Goal: Find specific page/section: Find specific page/section

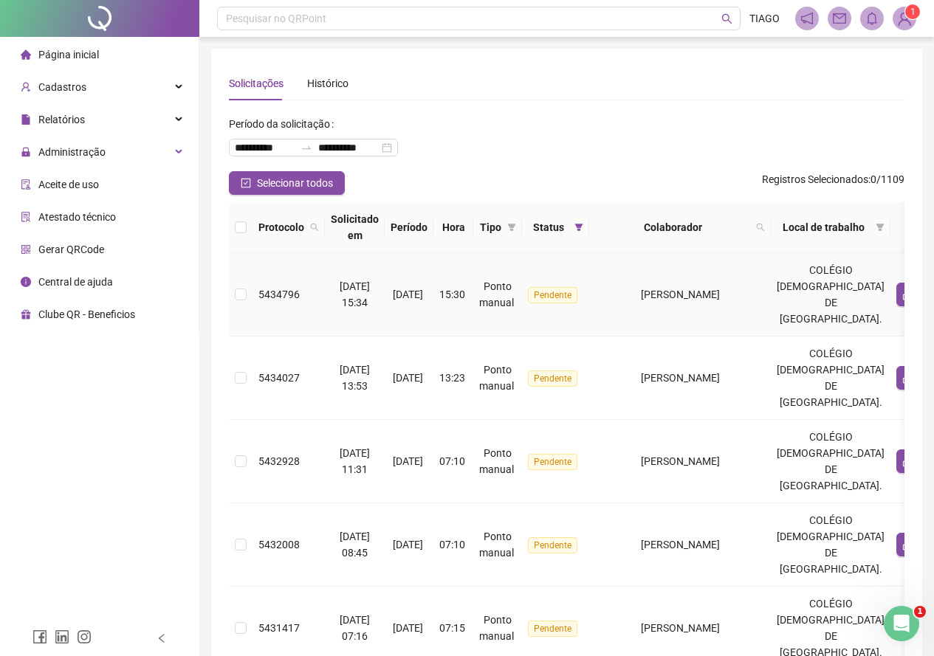
click at [731, 307] on td "[PERSON_NAME]" at bounding box center [680, 294] width 182 height 83
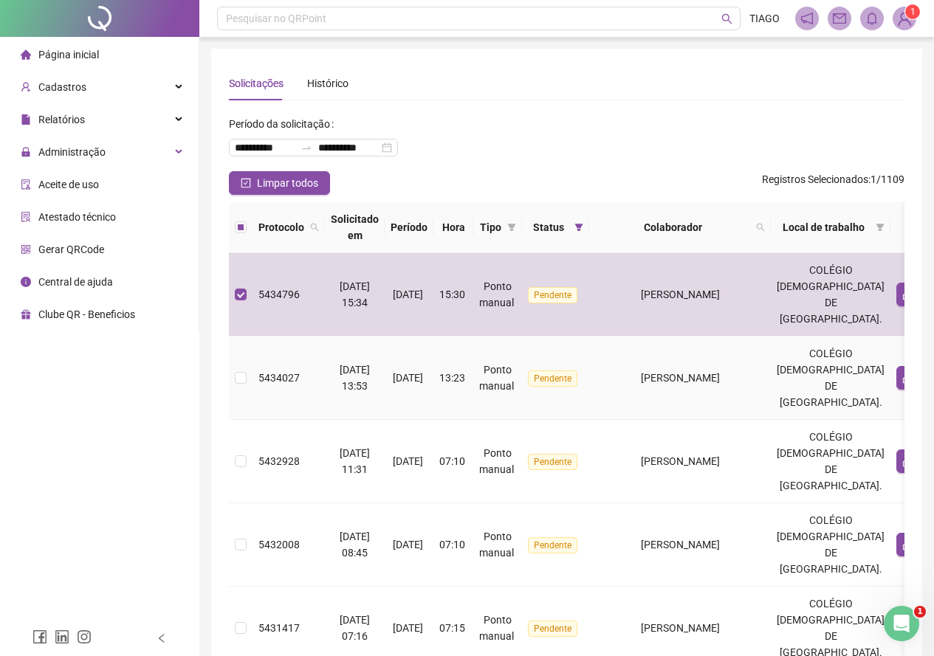
click at [702, 390] on td "[PERSON_NAME]" at bounding box center [680, 378] width 182 height 83
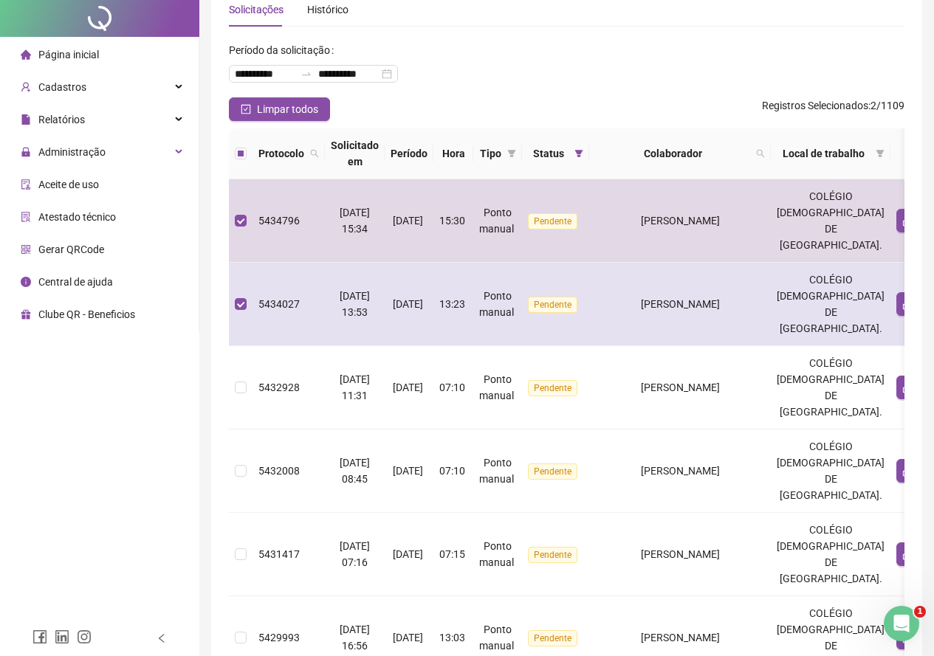
scroll to position [148, 0]
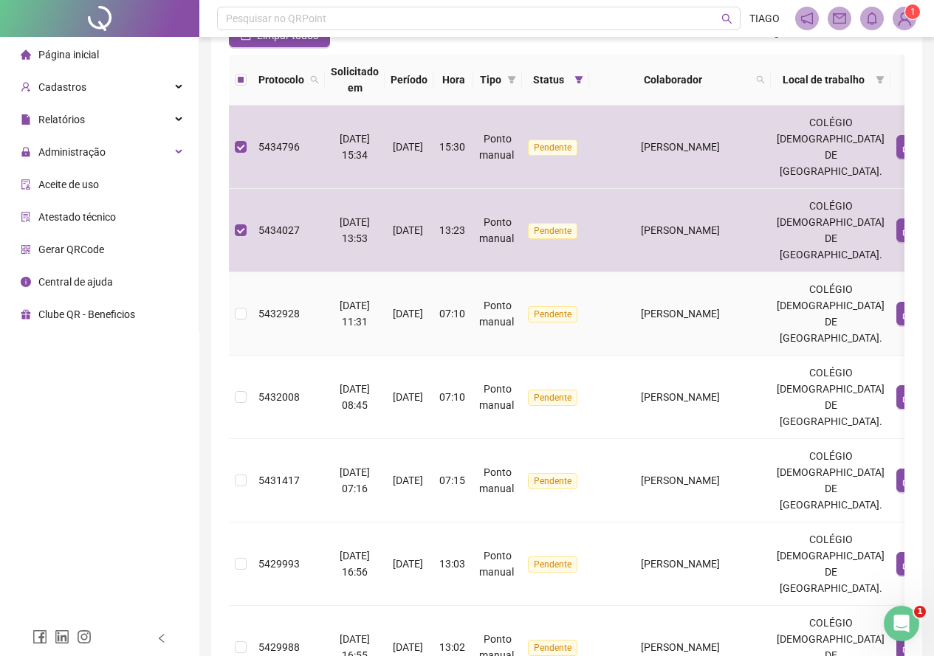
click at [698, 301] on td "[PERSON_NAME]" at bounding box center [680, 313] width 182 height 83
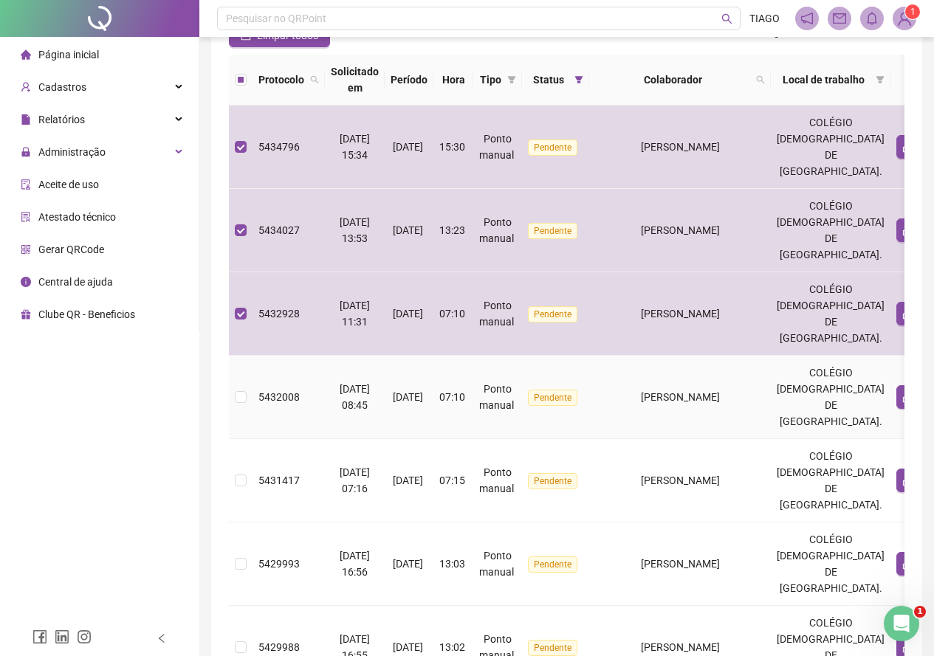
click at [688, 388] on td "[PERSON_NAME]" at bounding box center [680, 397] width 182 height 83
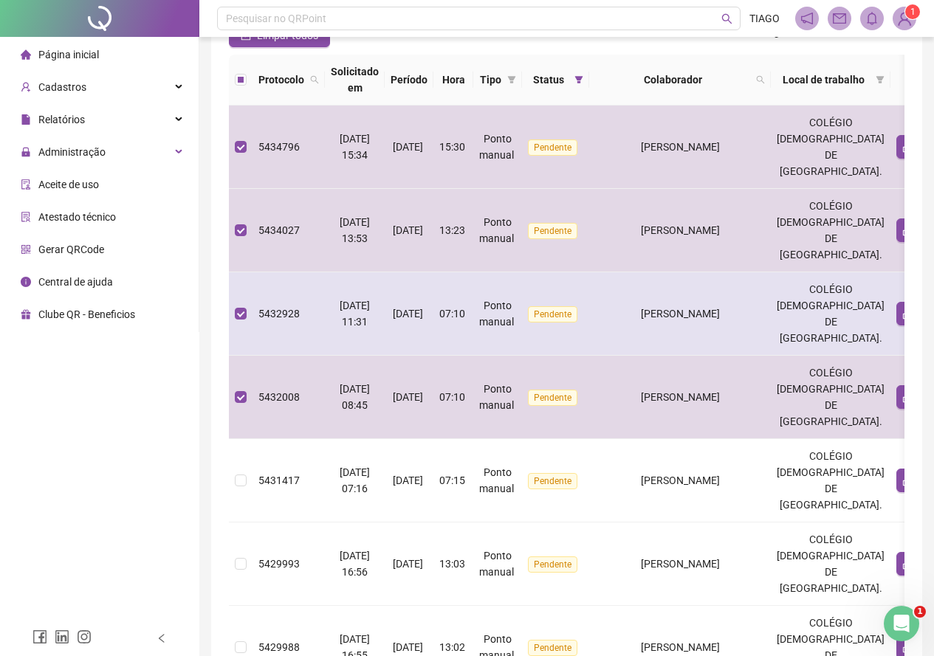
scroll to position [221, 0]
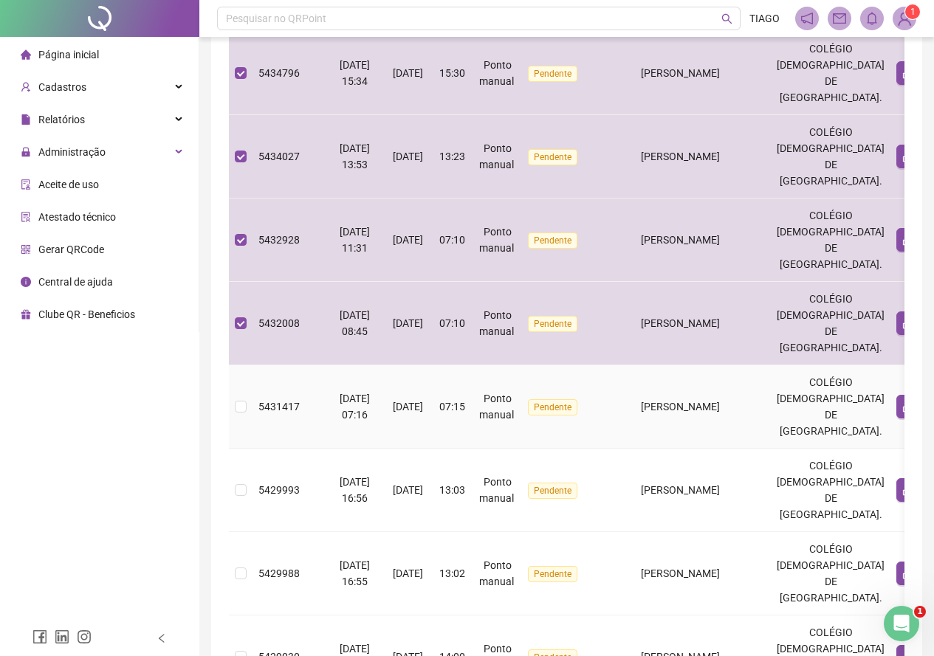
click at [702, 388] on td "[PERSON_NAME]" at bounding box center [680, 406] width 182 height 83
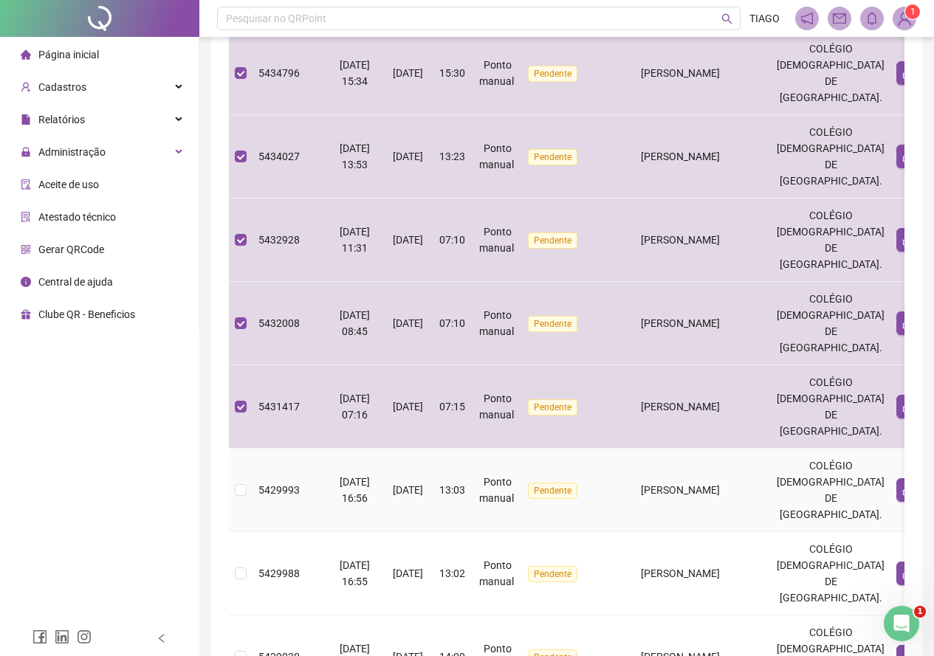
click at [708, 486] on span "[PERSON_NAME]" at bounding box center [680, 490] width 79 height 12
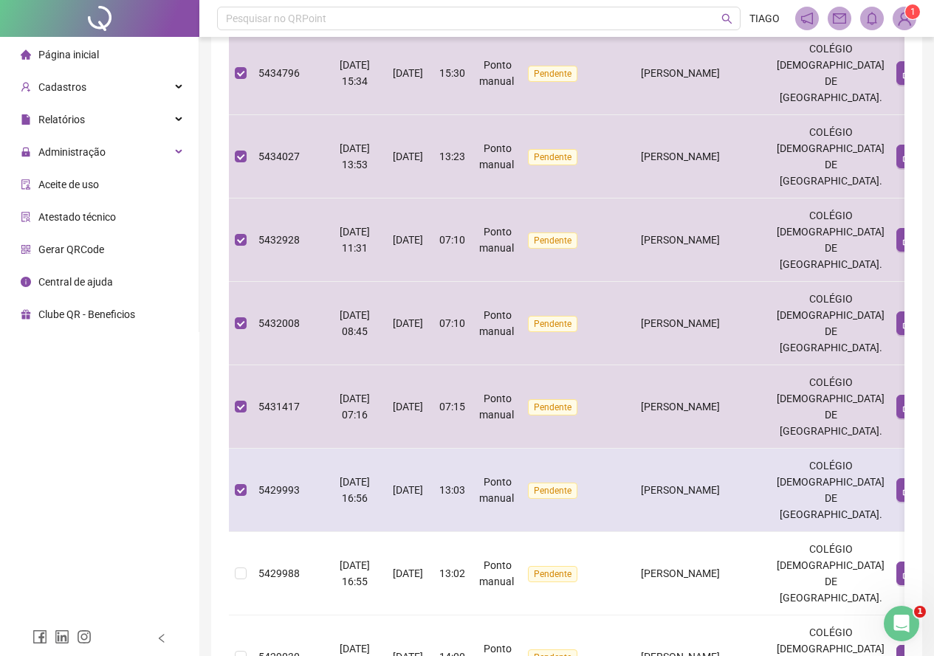
scroll to position [443, 0]
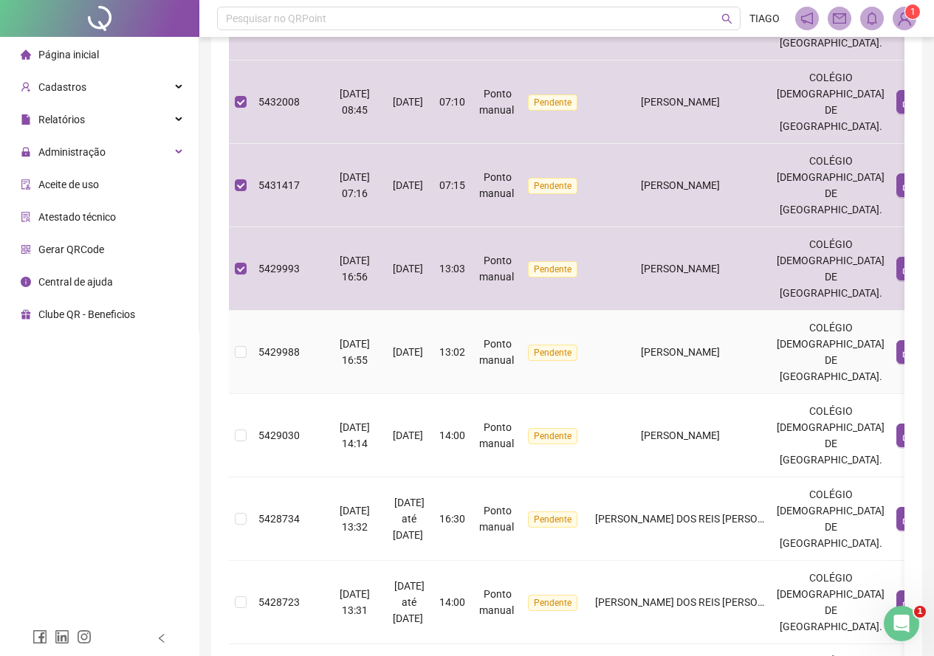
click at [696, 365] on td "[PERSON_NAME]" at bounding box center [680, 352] width 182 height 83
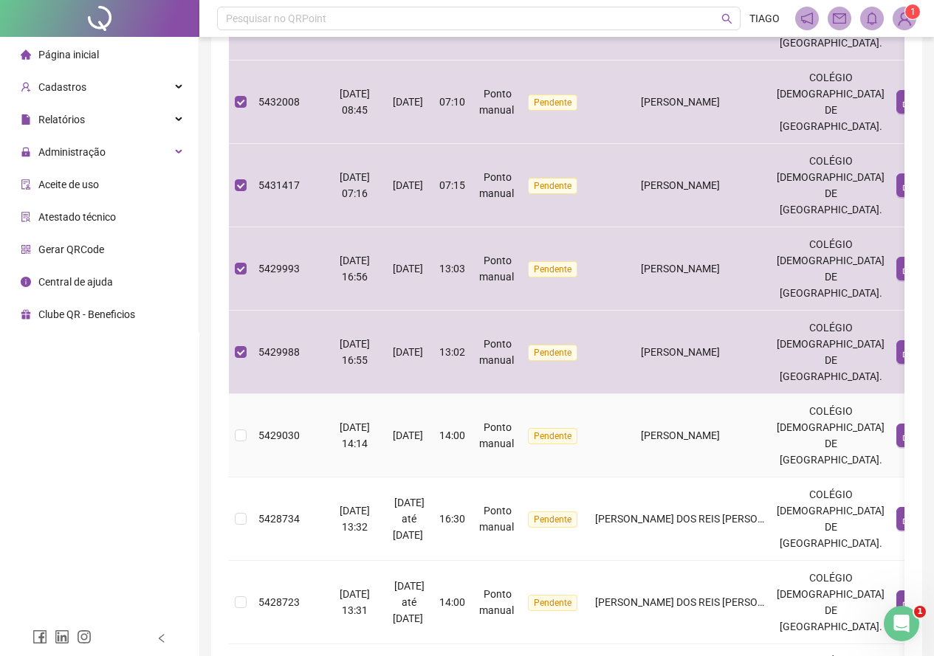
click at [682, 444] on td "[PERSON_NAME]" at bounding box center [680, 435] width 182 height 83
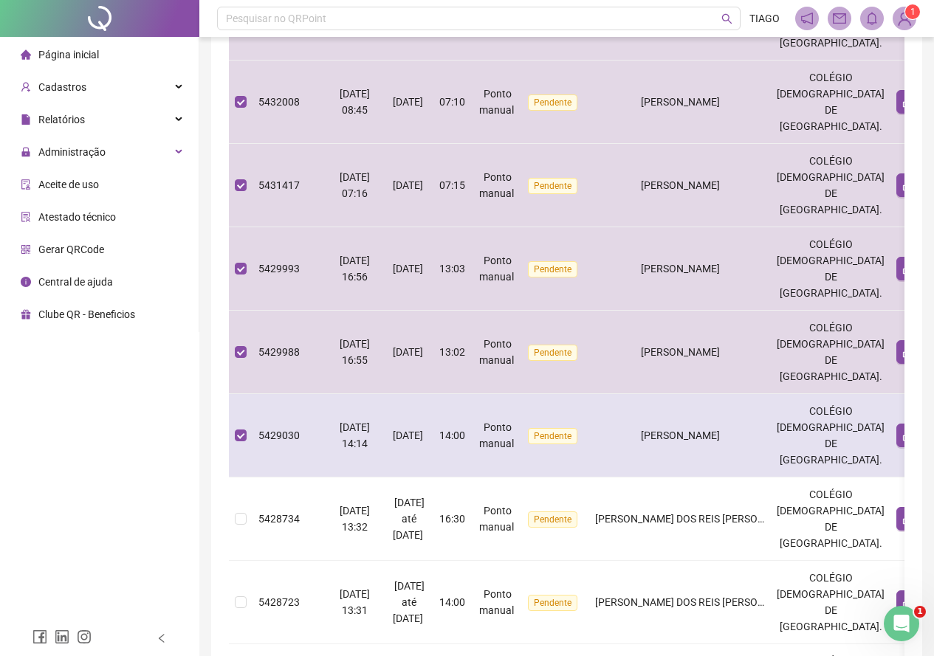
scroll to position [591, 0]
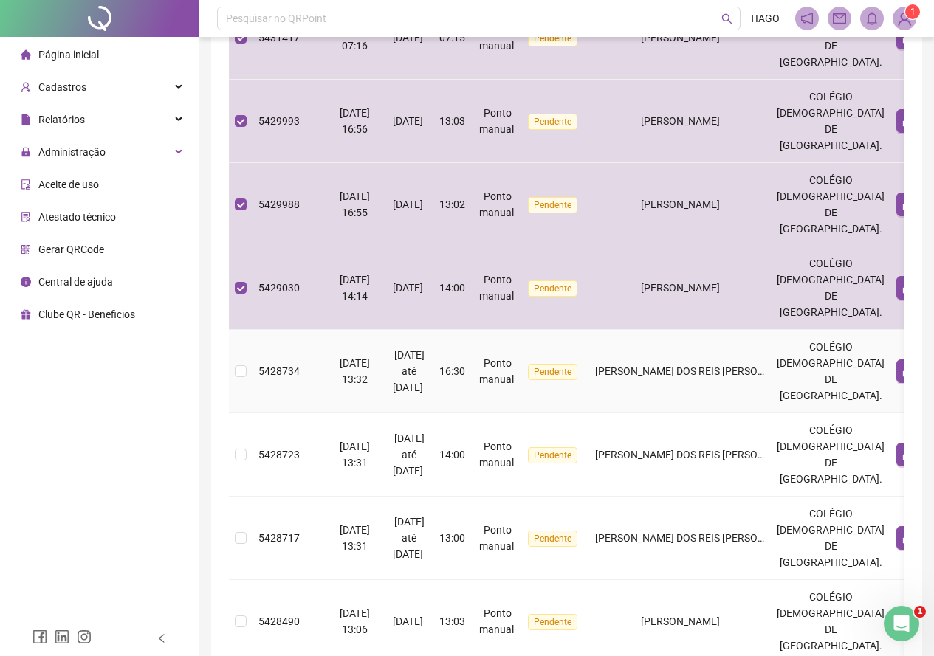
click at [697, 373] on span "[PERSON_NAME] DOS REIS [PERSON_NAME]" at bounding box center [698, 371] width 206 height 12
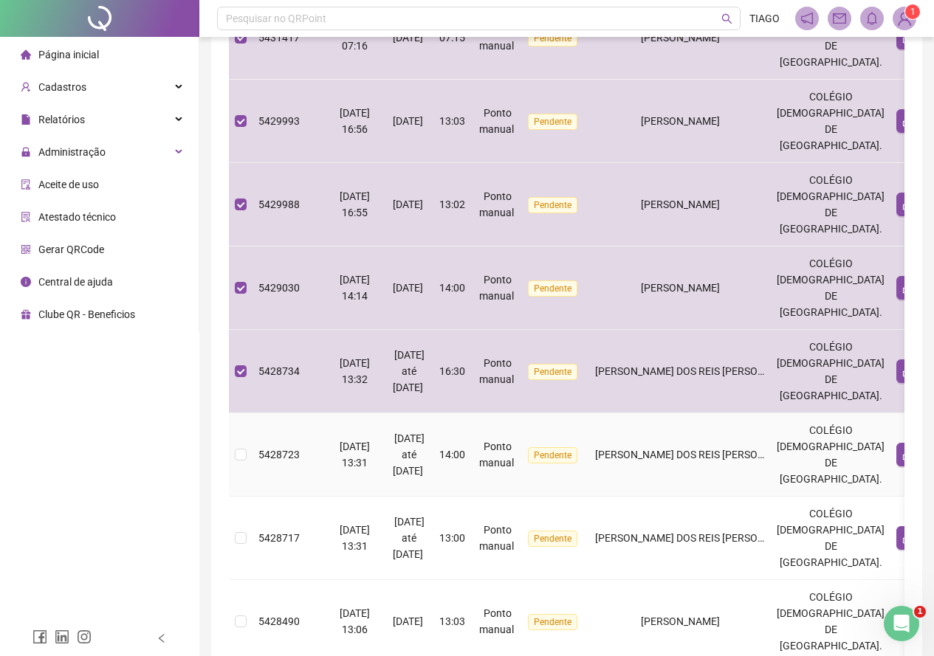
click at [689, 450] on span "[PERSON_NAME] DOS REIS [PERSON_NAME]" at bounding box center [698, 455] width 206 height 12
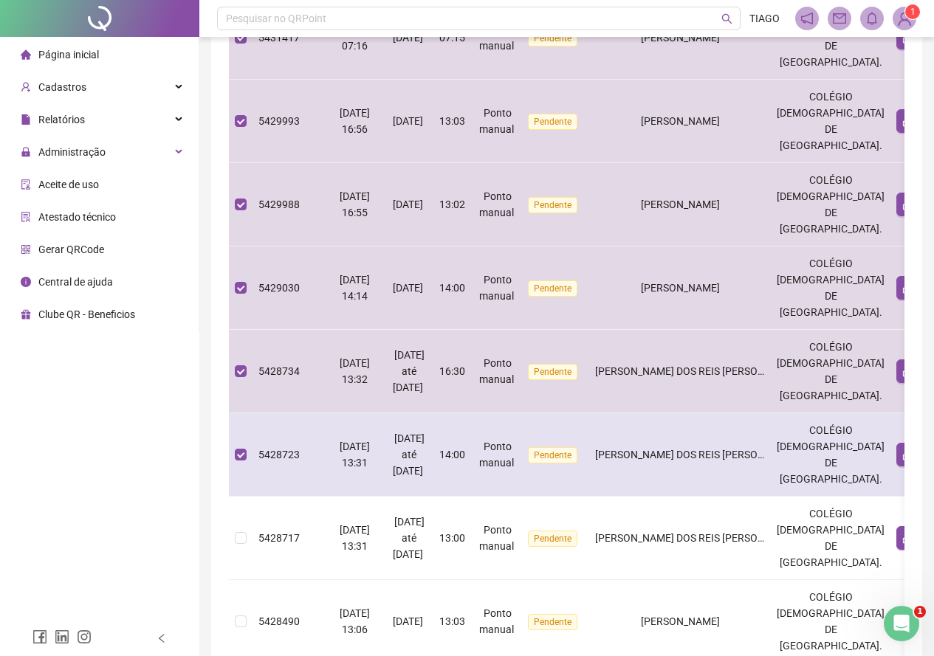
scroll to position [664, 0]
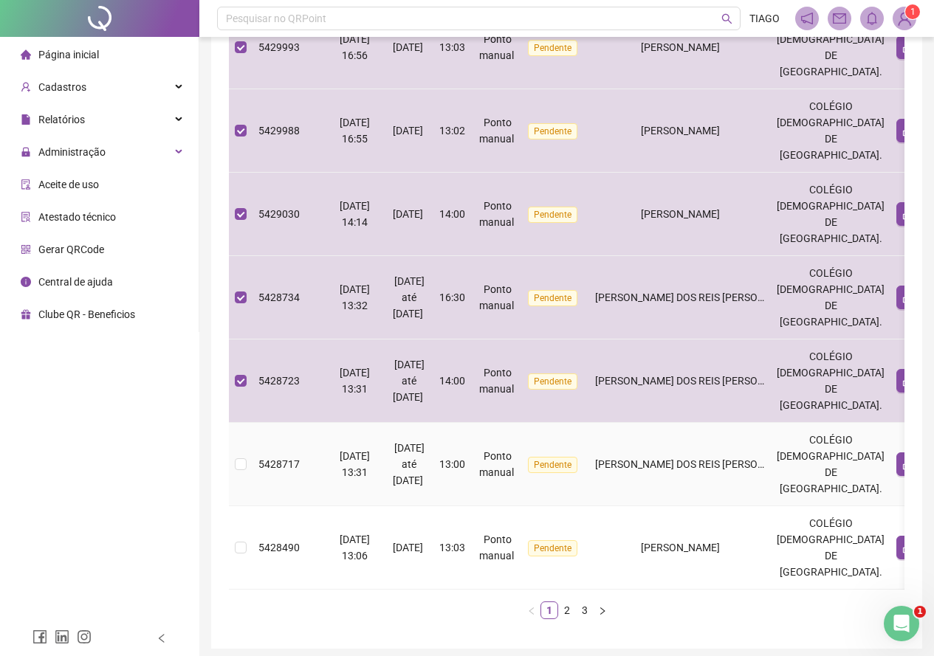
click at [691, 437] on td "[PERSON_NAME] DOS REIS [PERSON_NAME]" at bounding box center [680, 464] width 182 height 83
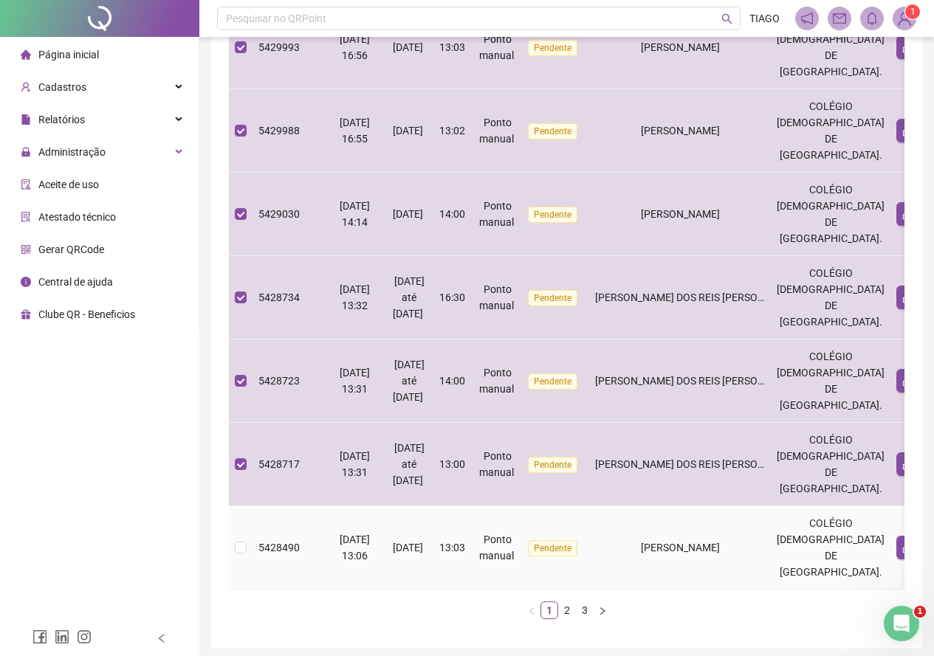
drag, startPoint x: 651, startPoint y: 546, endPoint x: 608, endPoint y: 574, distance: 51.2
click at [646, 550] on span "[PERSON_NAME]" at bounding box center [680, 548] width 79 height 12
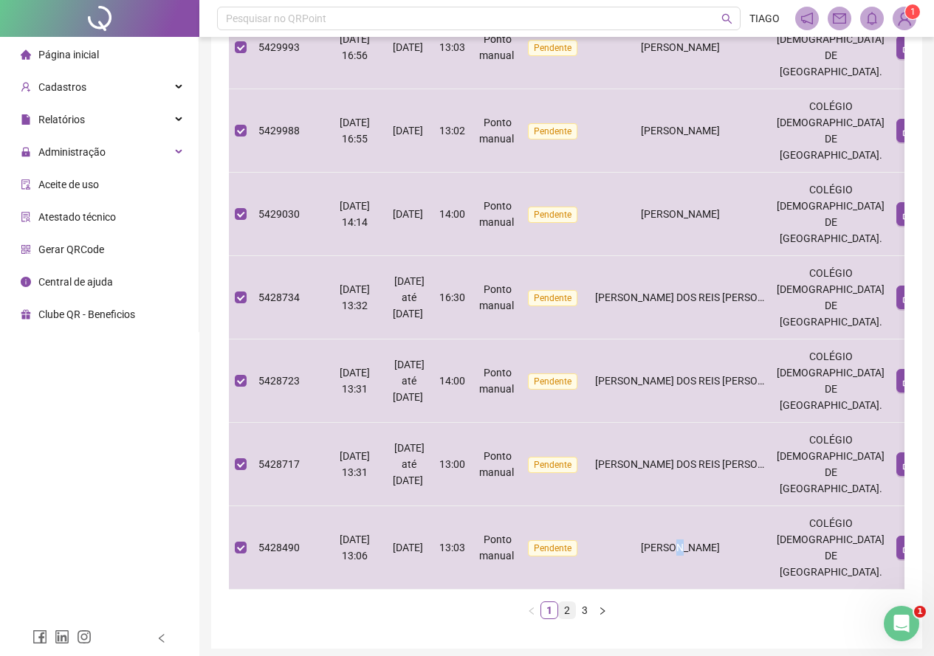
click at [566, 619] on link "2" at bounding box center [567, 610] width 16 height 16
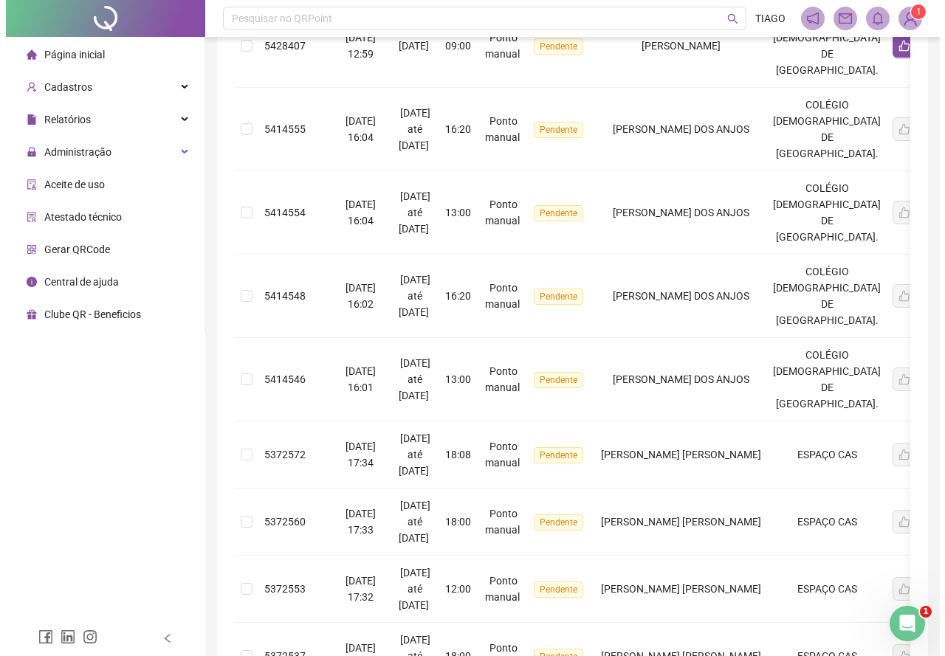
scroll to position [101, 0]
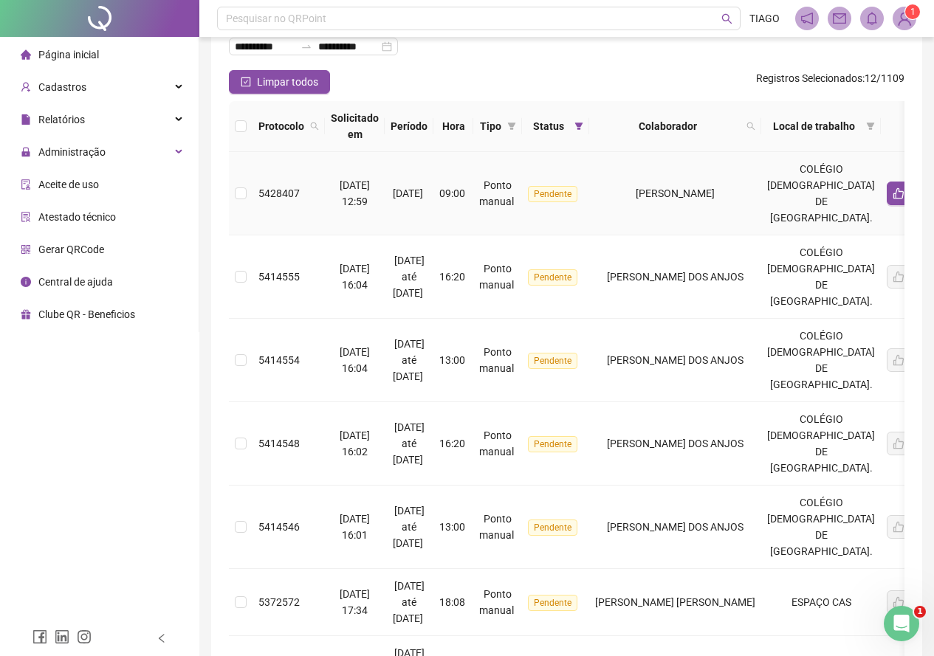
drag, startPoint x: 694, startPoint y: 172, endPoint x: 703, endPoint y: 173, distance: 8.9
click at [694, 173] on td "[PERSON_NAME]" at bounding box center [675, 193] width 172 height 83
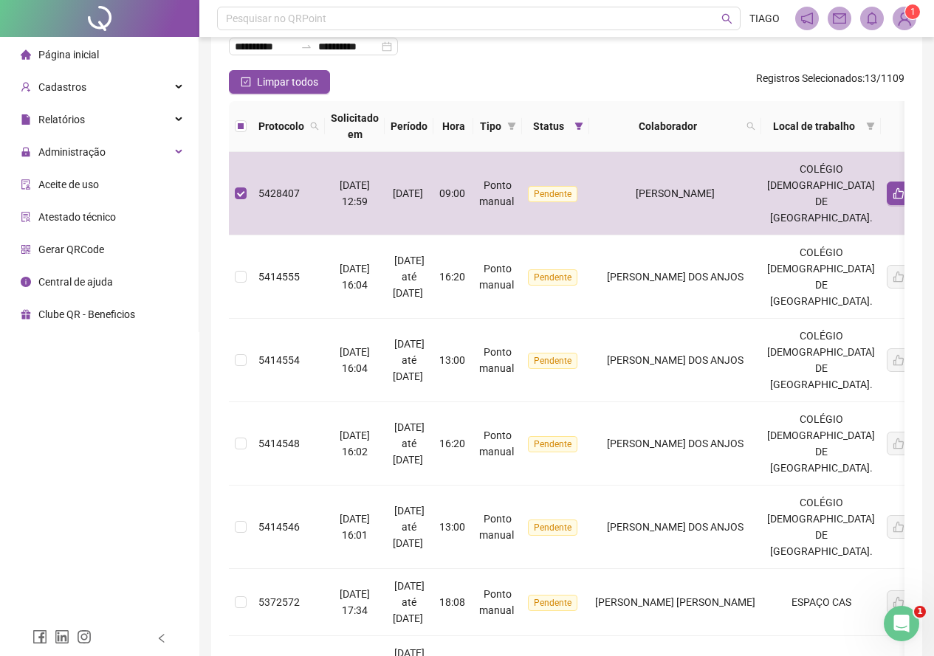
click at [906, 120] on button "button" at bounding box center [915, 126] width 18 height 18
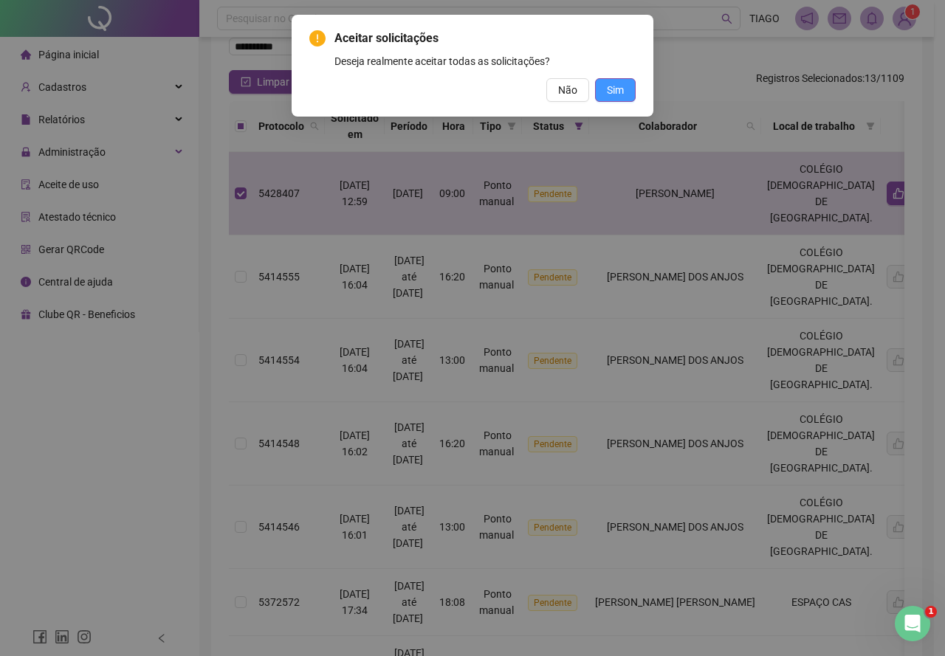
click at [611, 92] on span "Sim" at bounding box center [615, 90] width 17 height 16
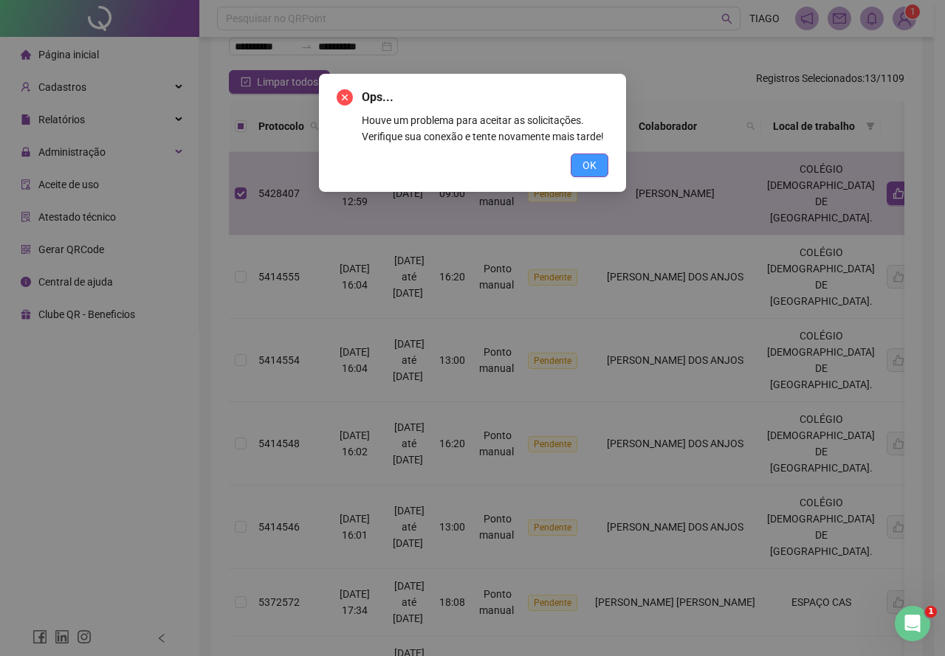
click at [602, 169] on button "OK" at bounding box center [590, 166] width 38 height 24
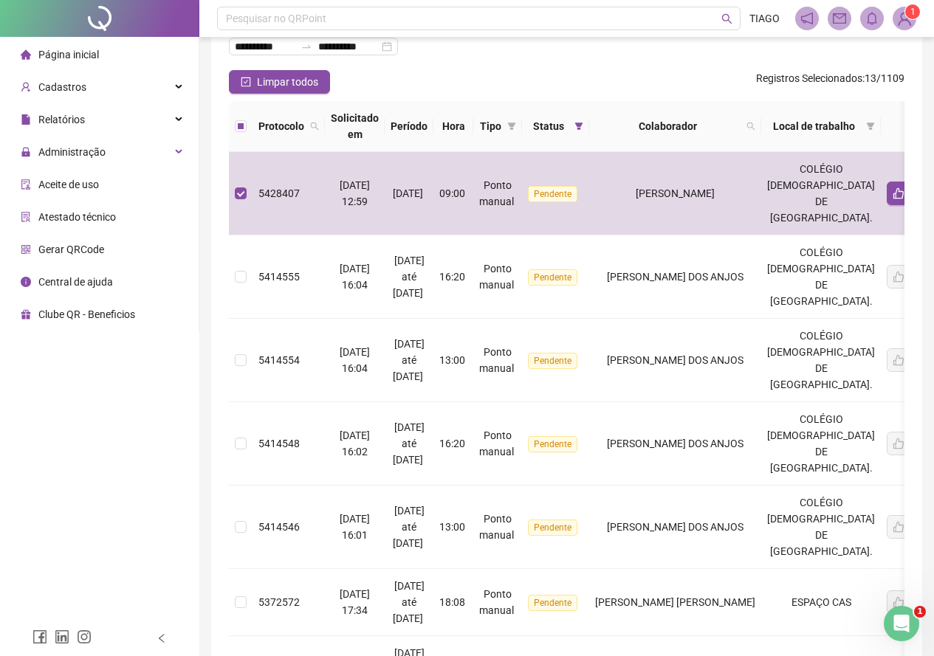
click at [906, 122] on button "button" at bounding box center [915, 126] width 18 height 18
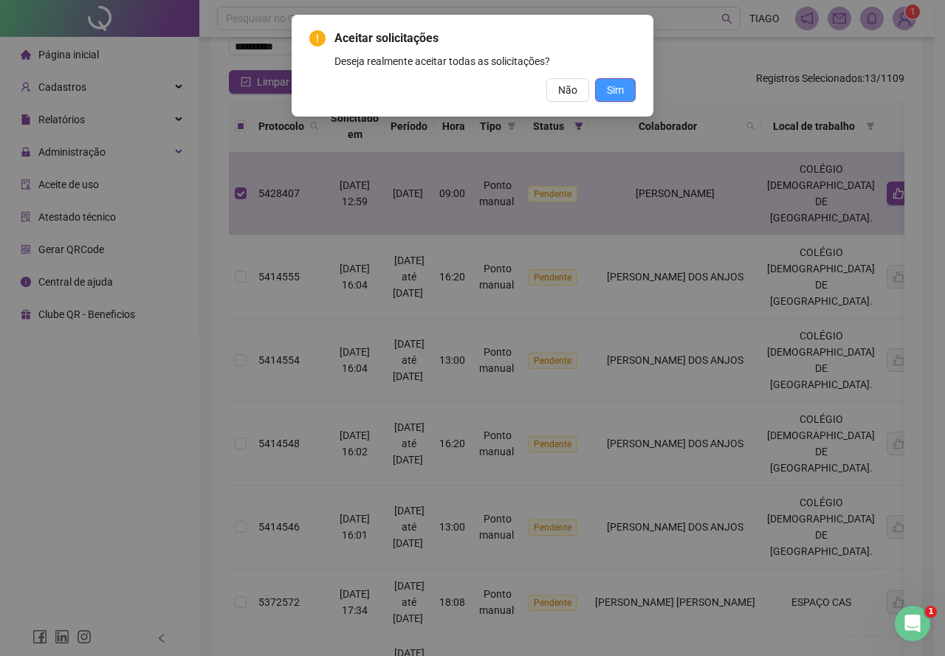
click at [602, 87] on button "Sim" at bounding box center [615, 90] width 41 height 24
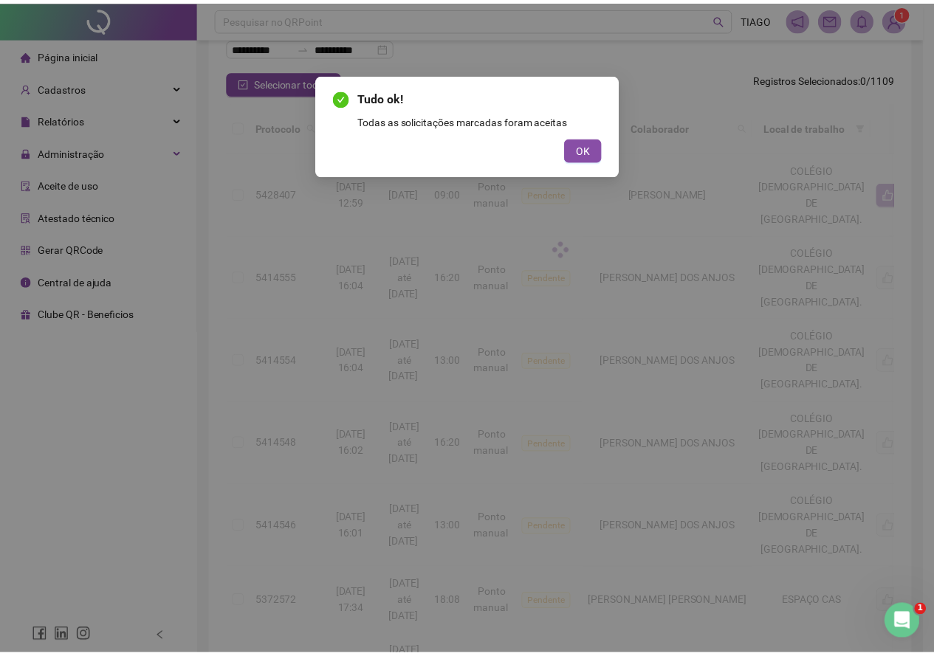
scroll to position [69, 0]
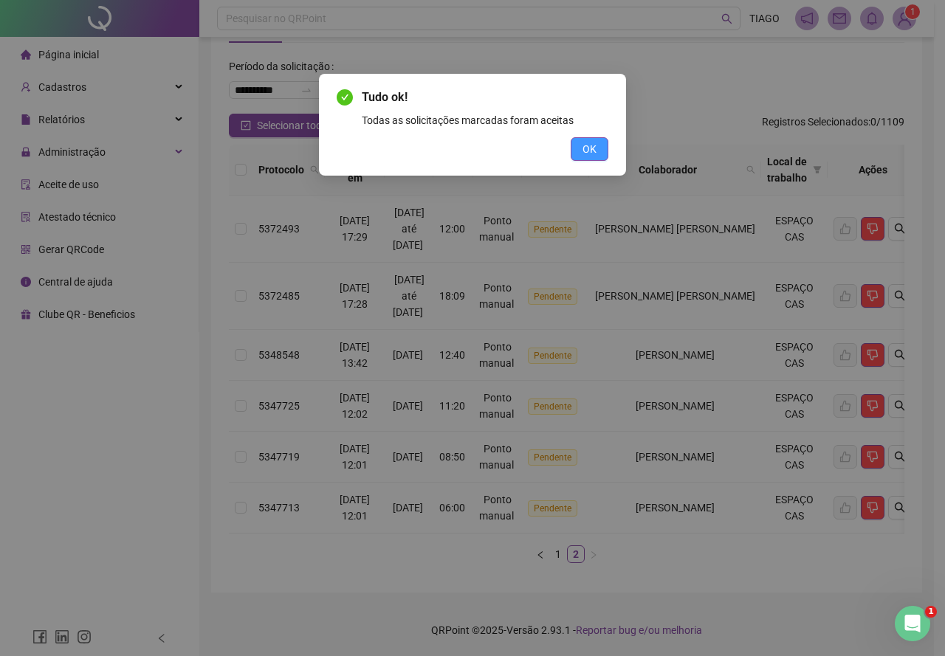
click at [592, 158] on button "OK" at bounding box center [590, 149] width 38 height 24
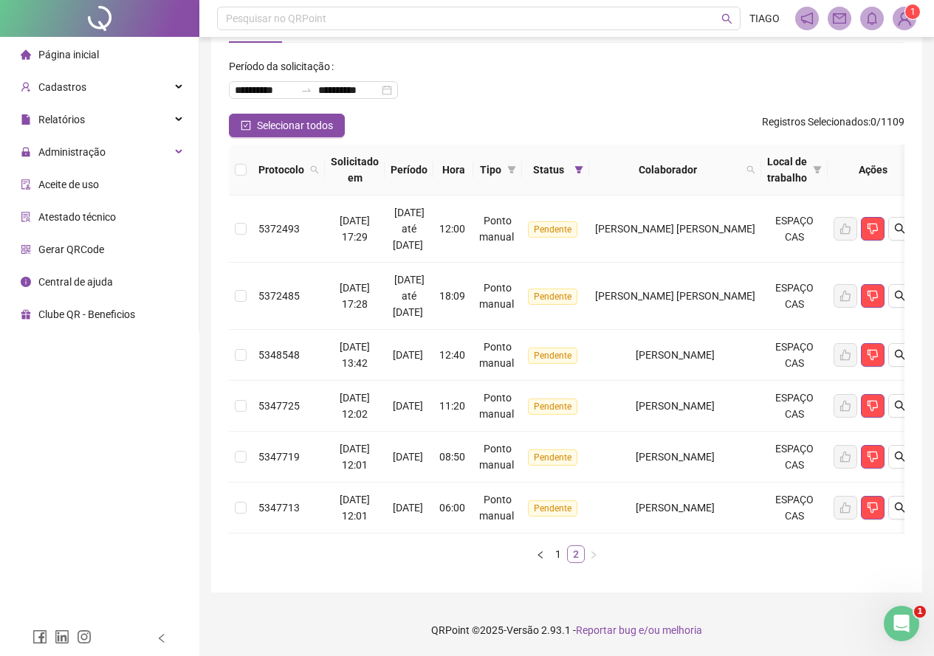
click at [568, 554] on link "2" at bounding box center [576, 554] width 16 height 16
click at [562, 555] on link "1" at bounding box center [558, 554] width 16 height 16
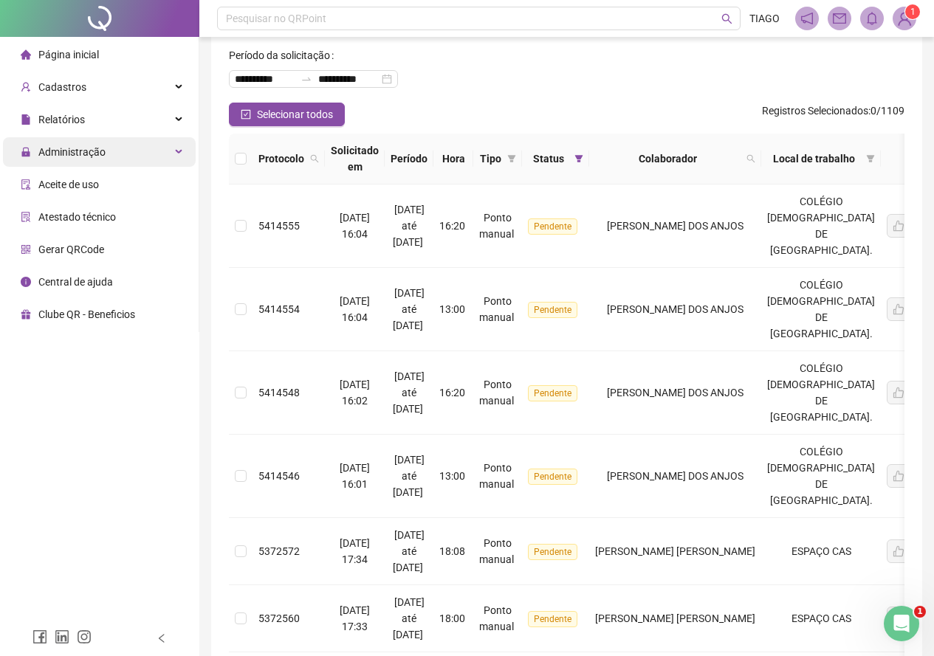
click at [106, 138] on div "Administração" at bounding box center [99, 152] width 193 height 30
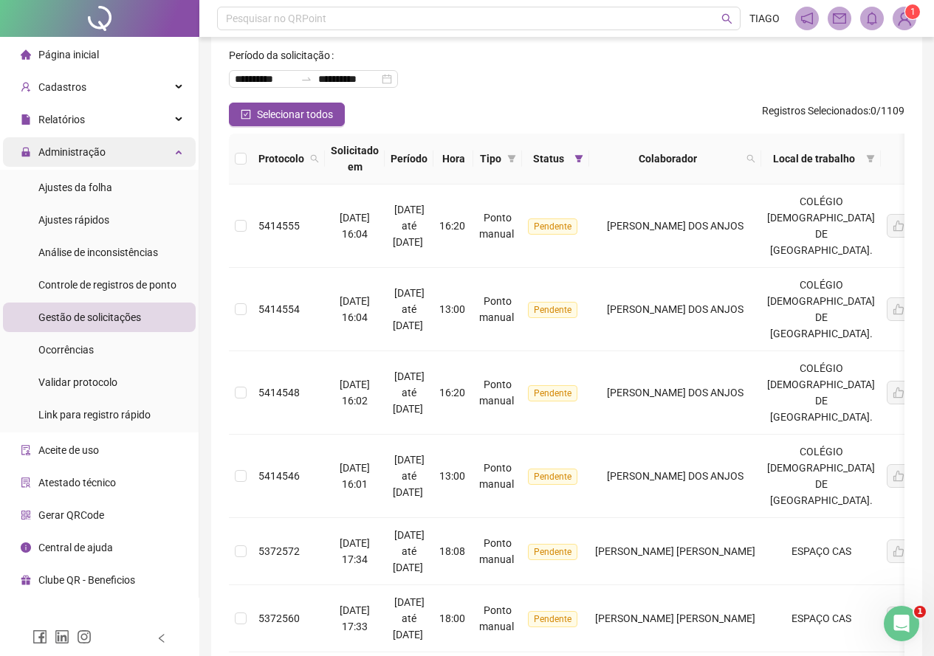
click at [106, 138] on div "Administração" at bounding box center [99, 152] width 193 height 30
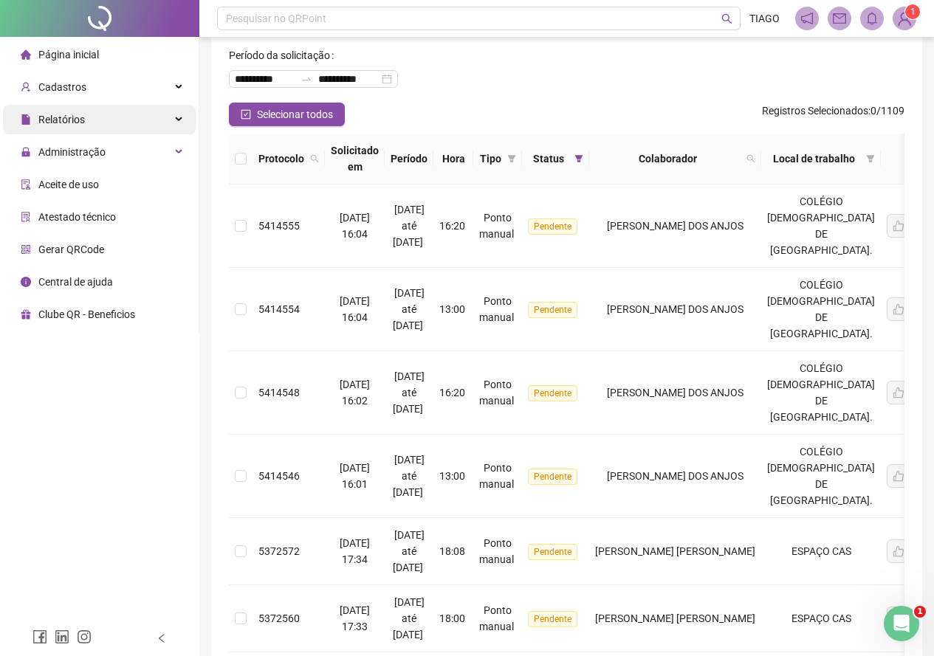
click at [135, 116] on div "Relatórios" at bounding box center [99, 120] width 193 height 30
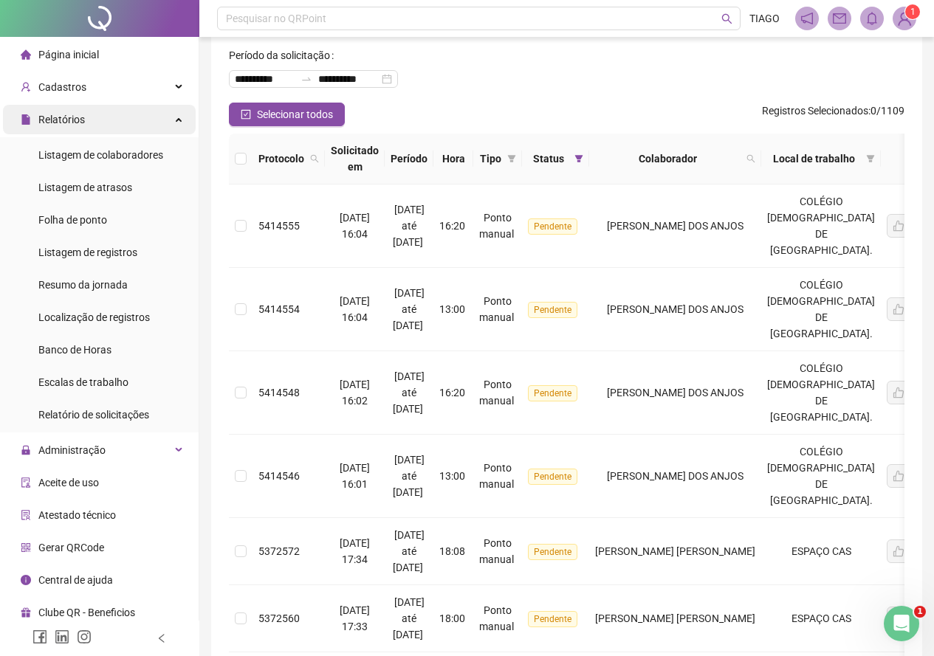
click at [135, 116] on div "Relatórios" at bounding box center [99, 120] width 193 height 30
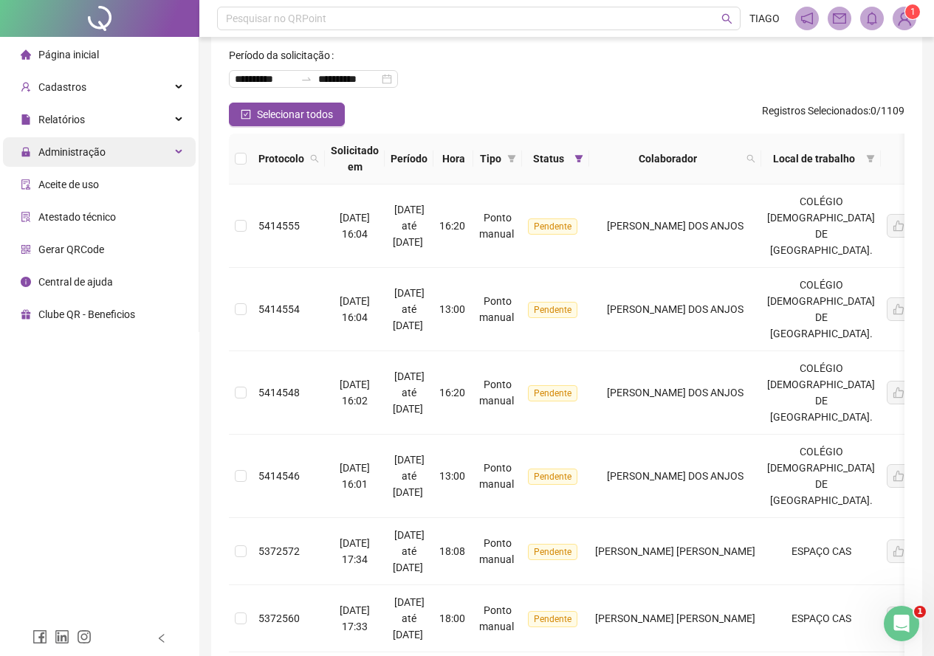
click at [139, 139] on div "Administração" at bounding box center [99, 152] width 193 height 30
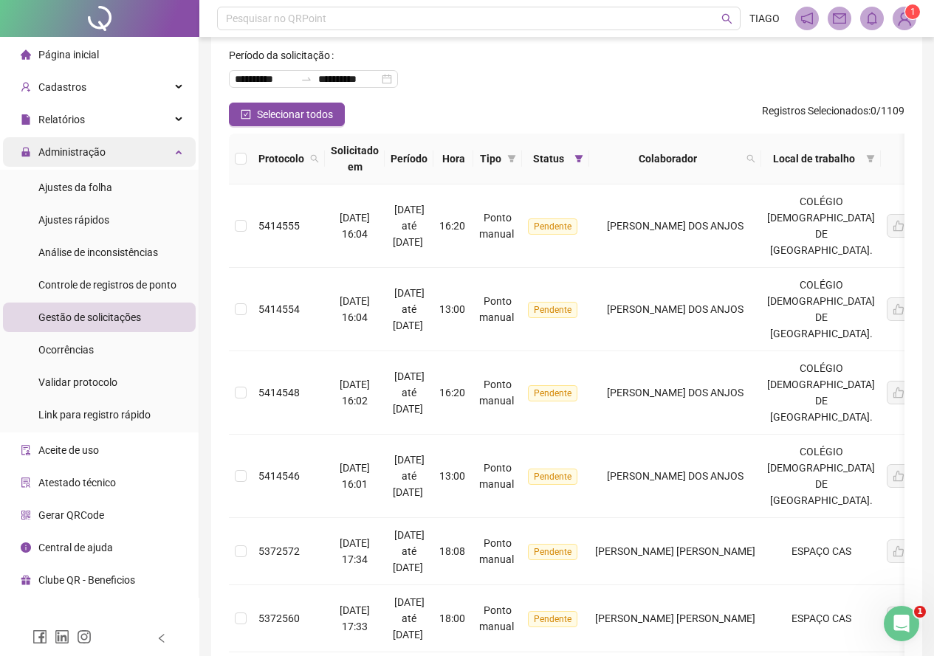
click at [139, 139] on div "Administração" at bounding box center [99, 152] width 193 height 30
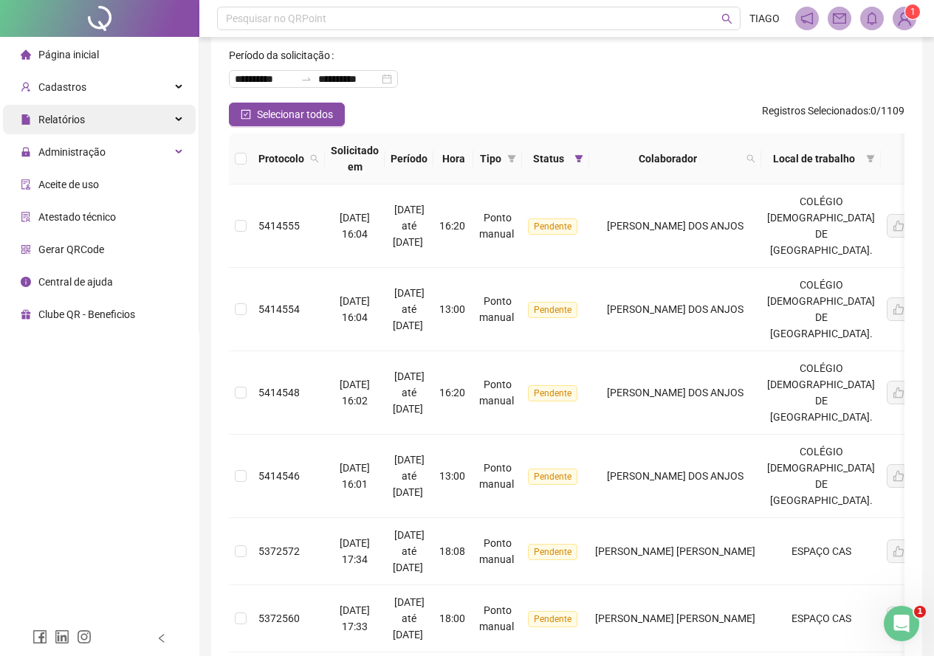
click at [152, 120] on div "Relatórios" at bounding box center [99, 120] width 193 height 30
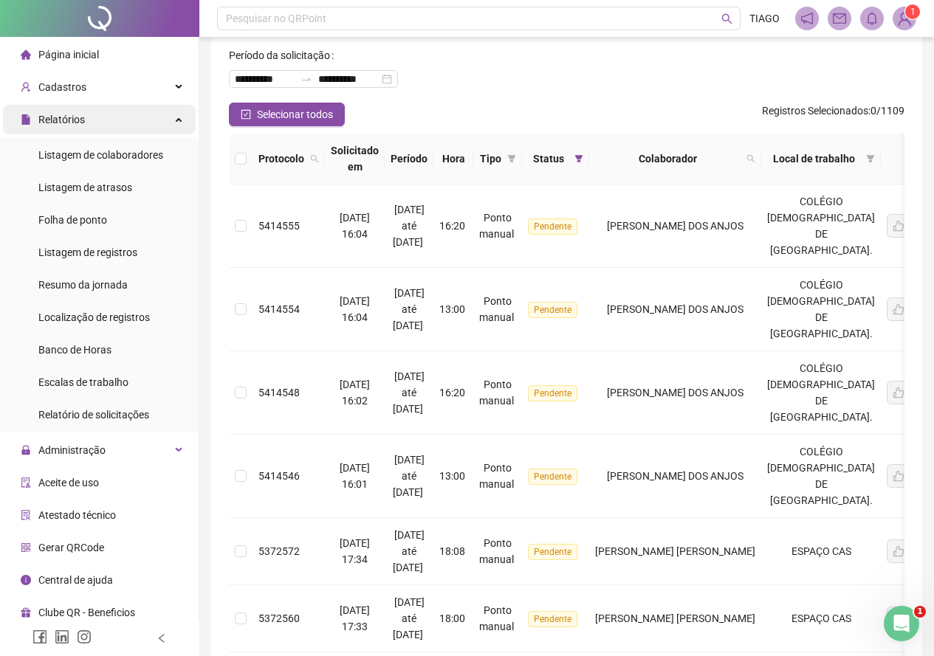
click at [152, 120] on div "Relatórios" at bounding box center [99, 120] width 193 height 30
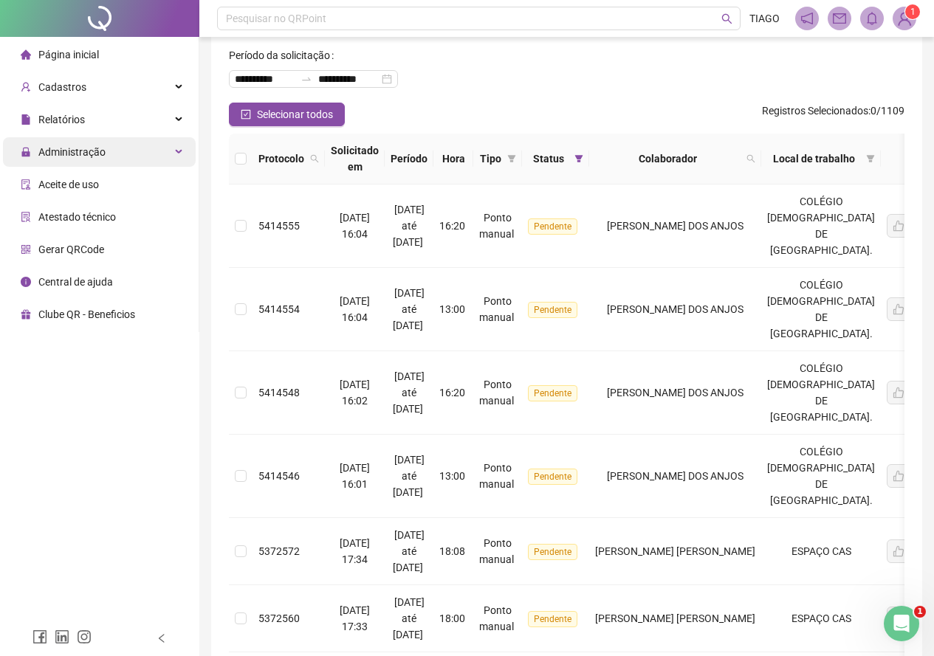
click at [148, 137] on div "Administração" at bounding box center [99, 152] width 193 height 30
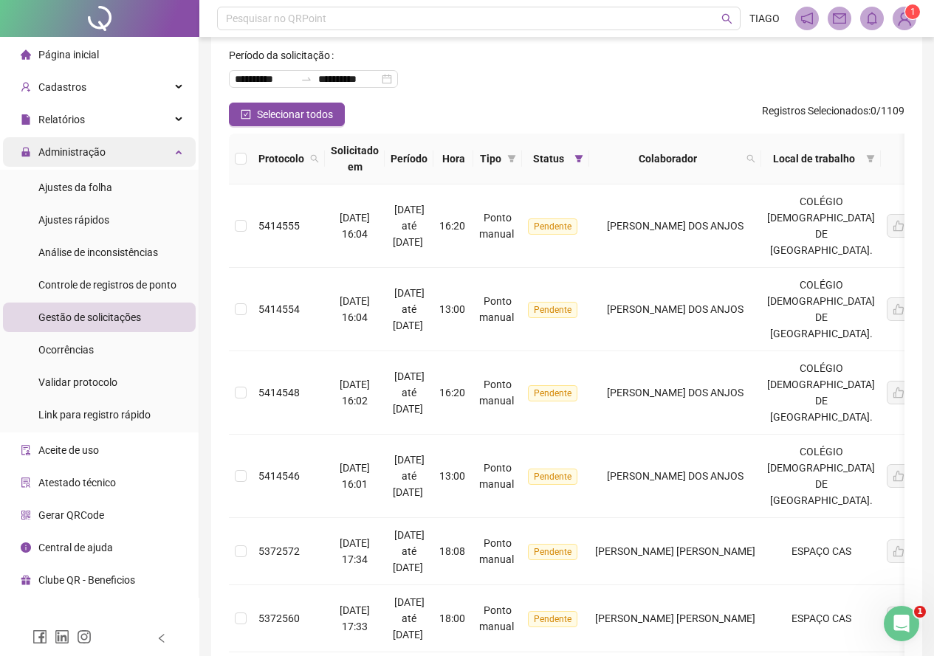
click at [148, 137] on div "Administração" at bounding box center [99, 152] width 193 height 30
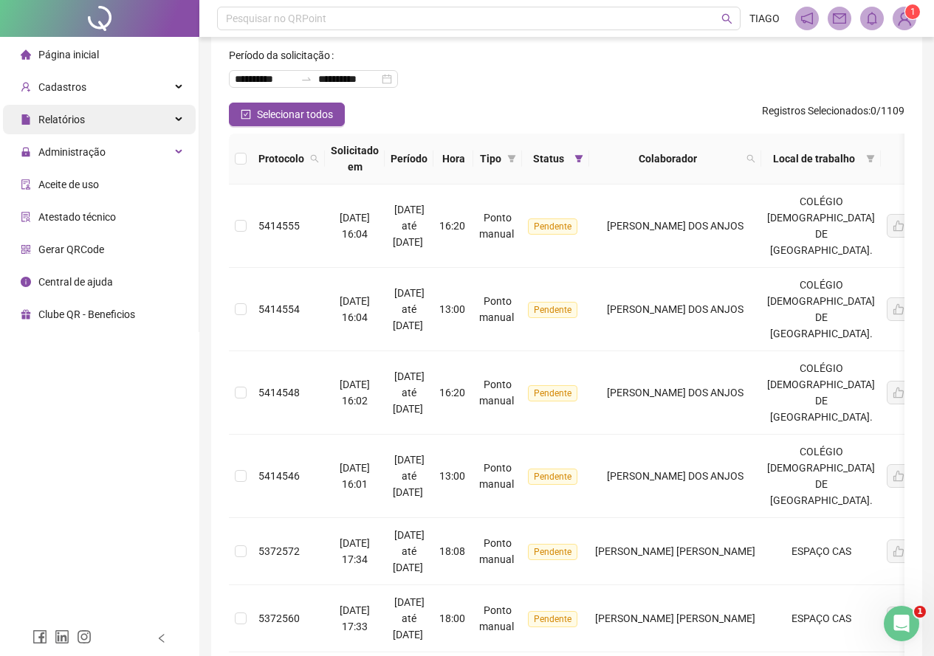
click at [61, 119] on span "Relatórios" at bounding box center [61, 120] width 47 height 12
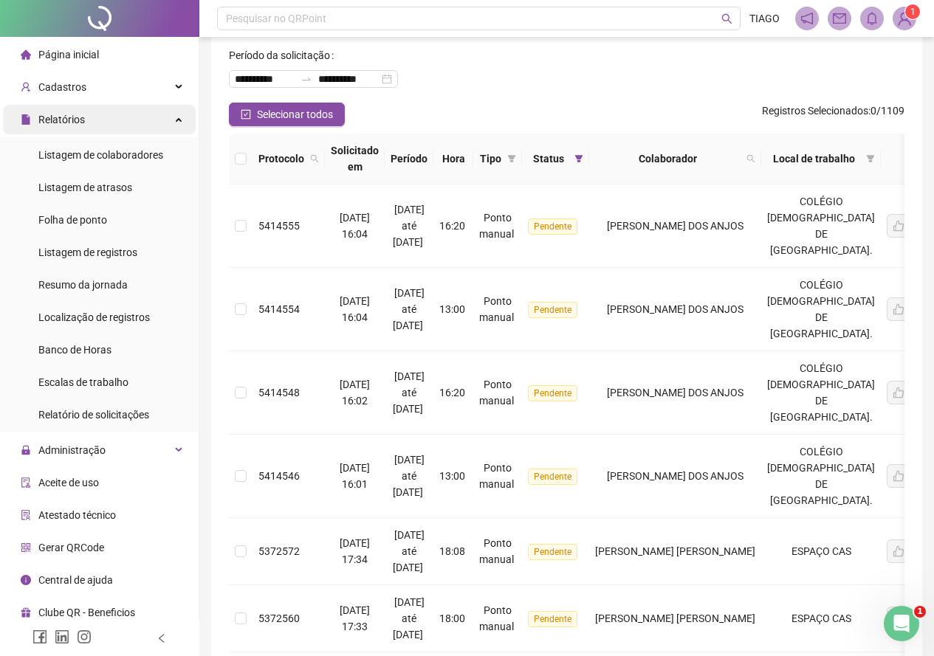
click at [61, 119] on span "Relatórios" at bounding box center [61, 120] width 47 height 12
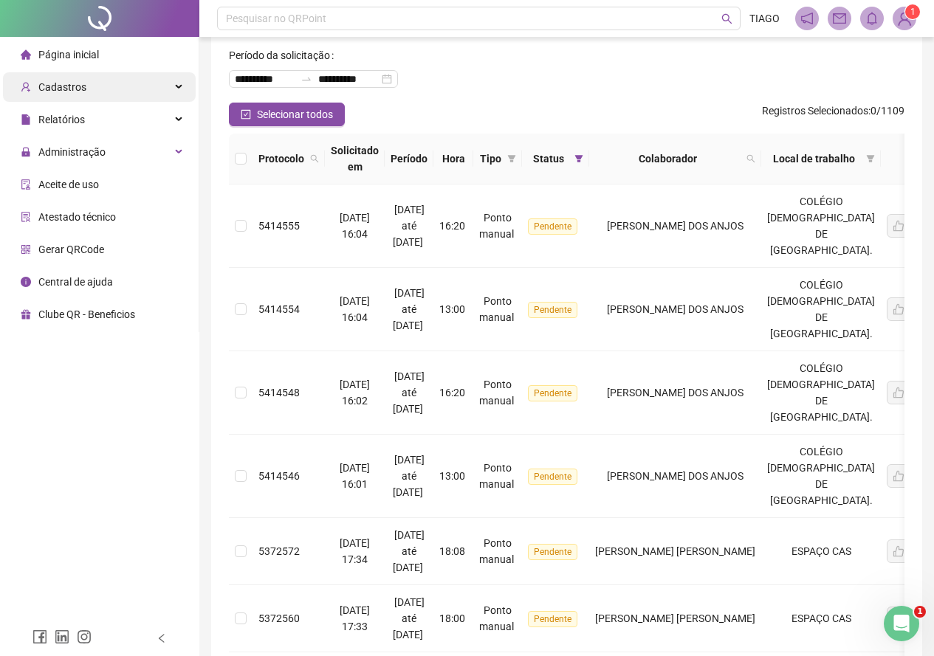
click at [170, 81] on div "Cadastros" at bounding box center [99, 87] width 193 height 30
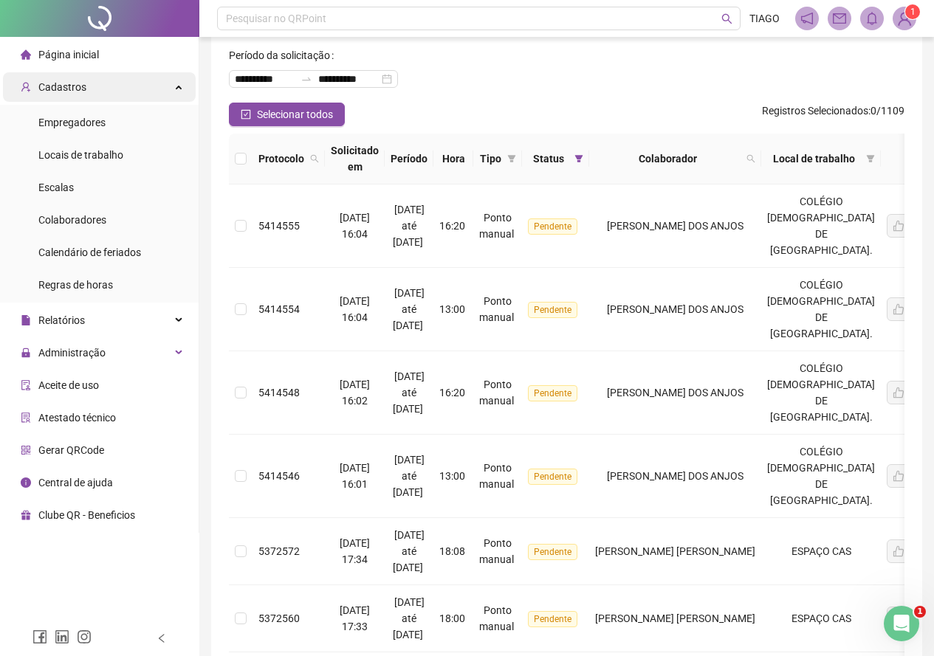
click at [170, 81] on div "Cadastros" at bounding box center [99, 87] width 193 height 30
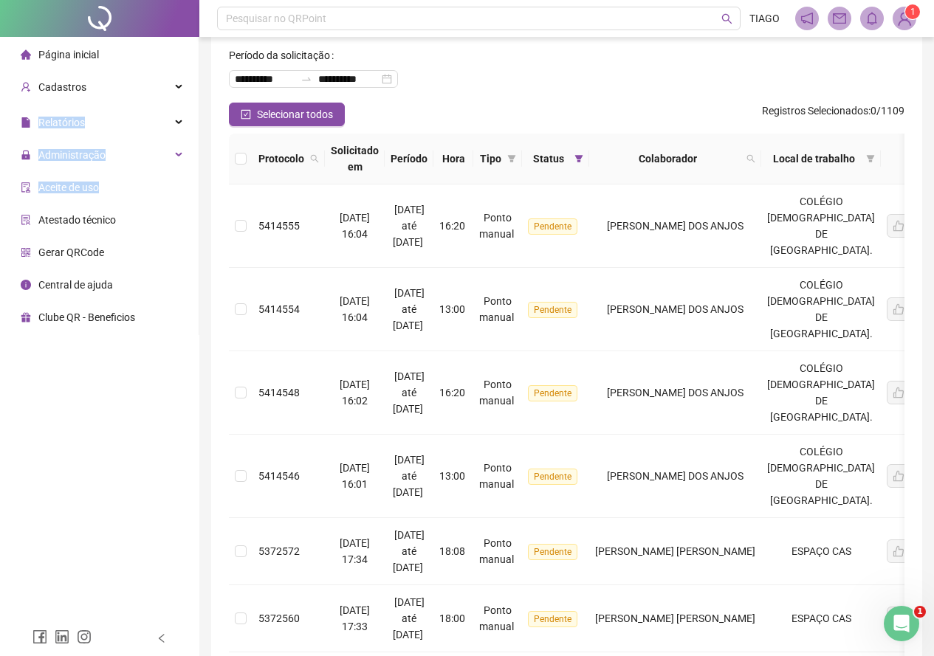
click at [166, 182] on ul "Página inicial Cadastros Empregadores Locais de trabalho Escalas Colaboradores …" at bounding box center [99, 186] width 199 height 298
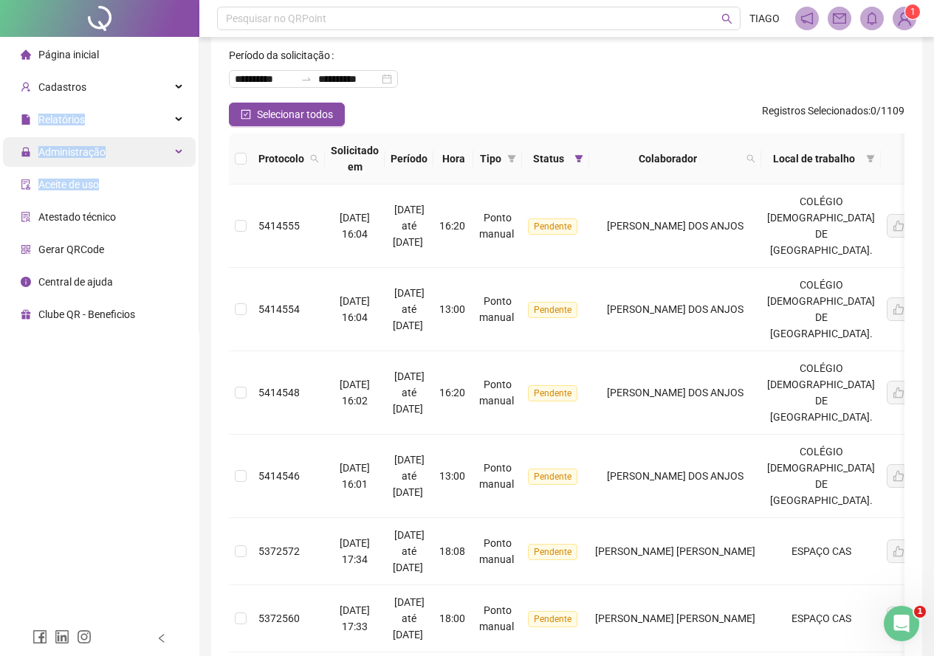
click at [150, 140] on div "Administração" at bounding box center [99, 152] width 193 height 30
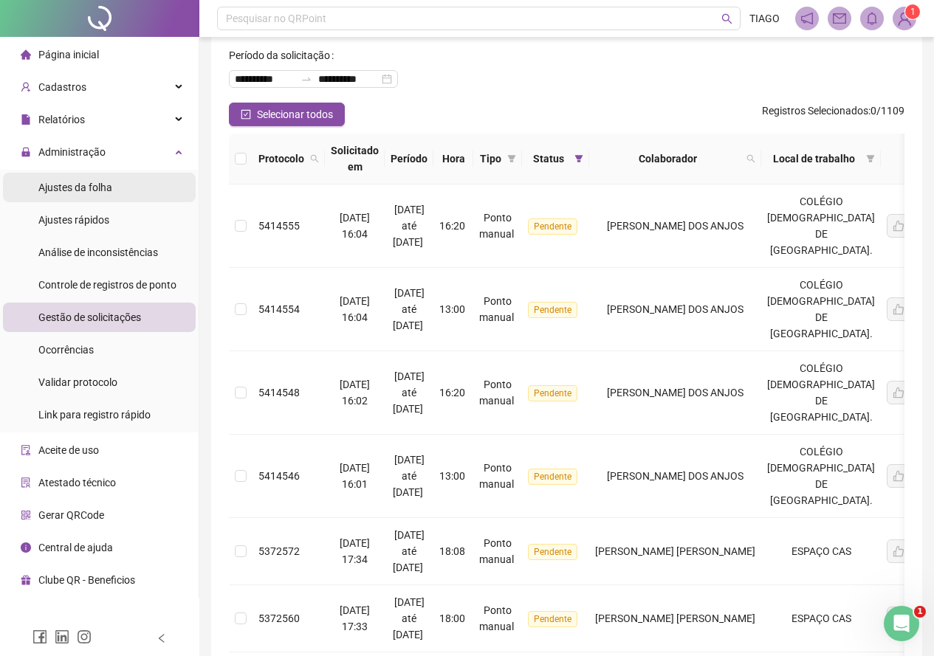
click at [120, 195] on li "Ajustes da folha" at bounding box center [99, 188] width 193 height 30
